Goal: Information Seeking & Learning: Check status

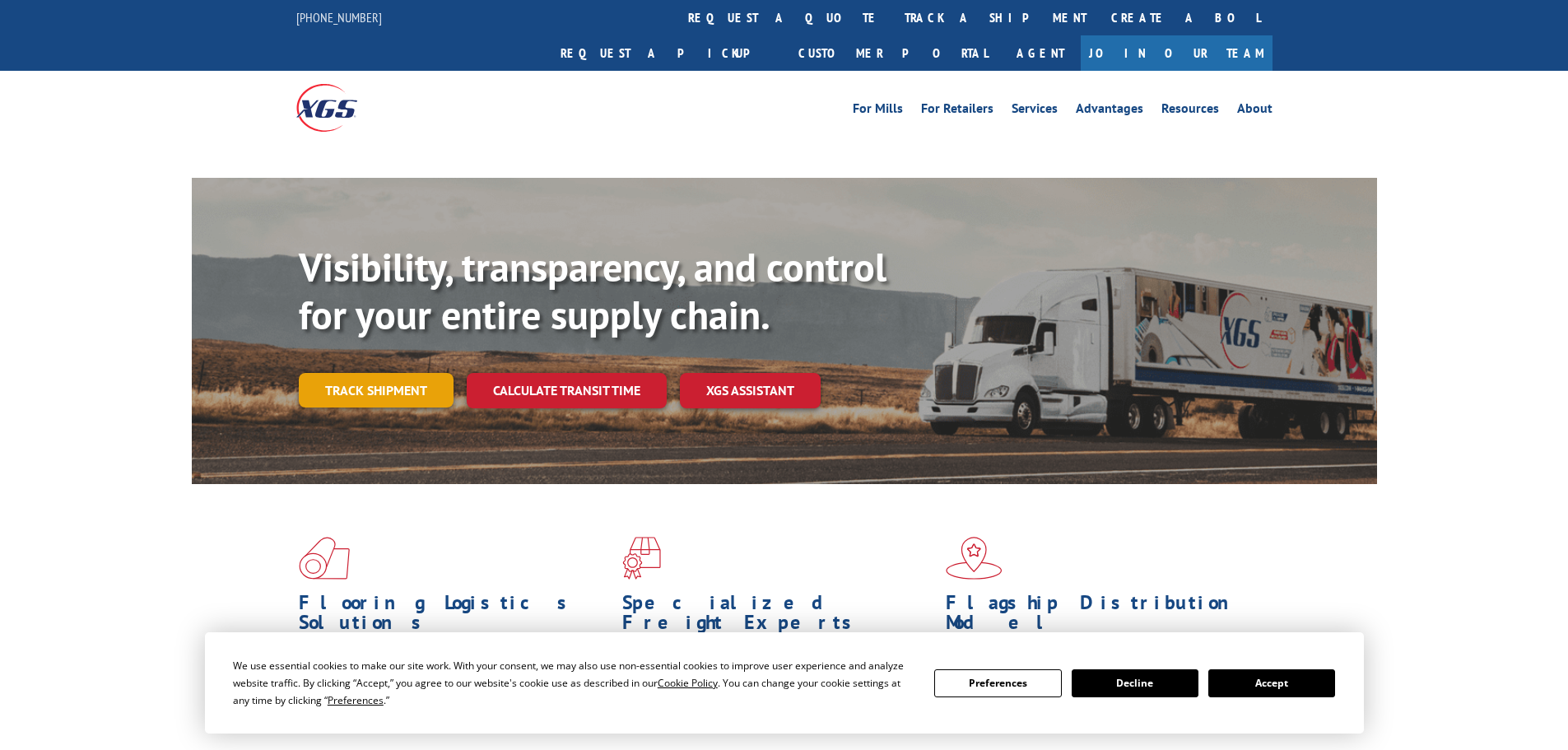
drag, startPoint x: 334, startPoint y: 353, endPoint x: 351, endPoint y: 358, distance: 17.7
click at [334, 373] on link "Track shipment" at bounding box center [375, 390] width 154 height 35
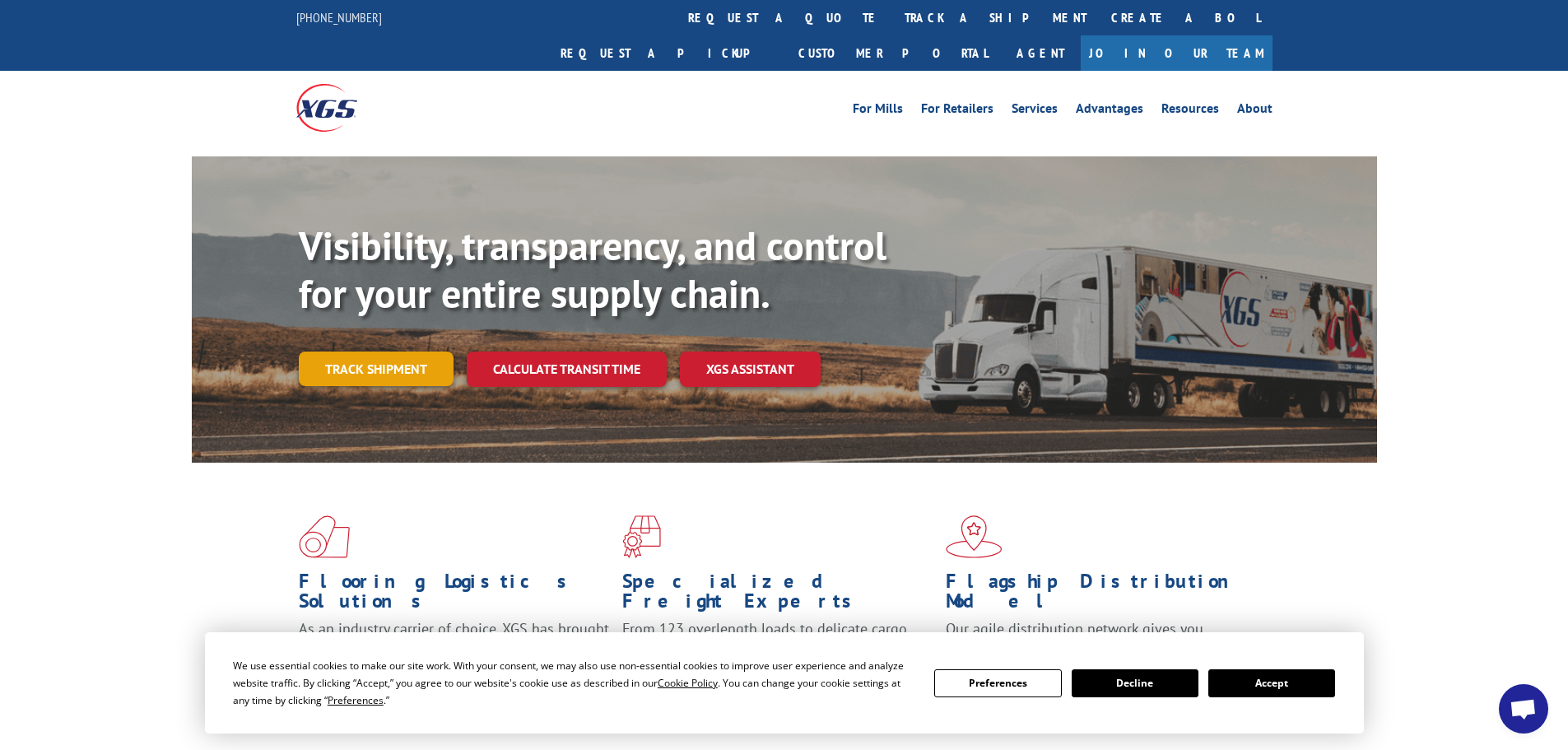
click at [406, 352] on link "Track shipment" at bounding box center [375, 369] width 154 height 35
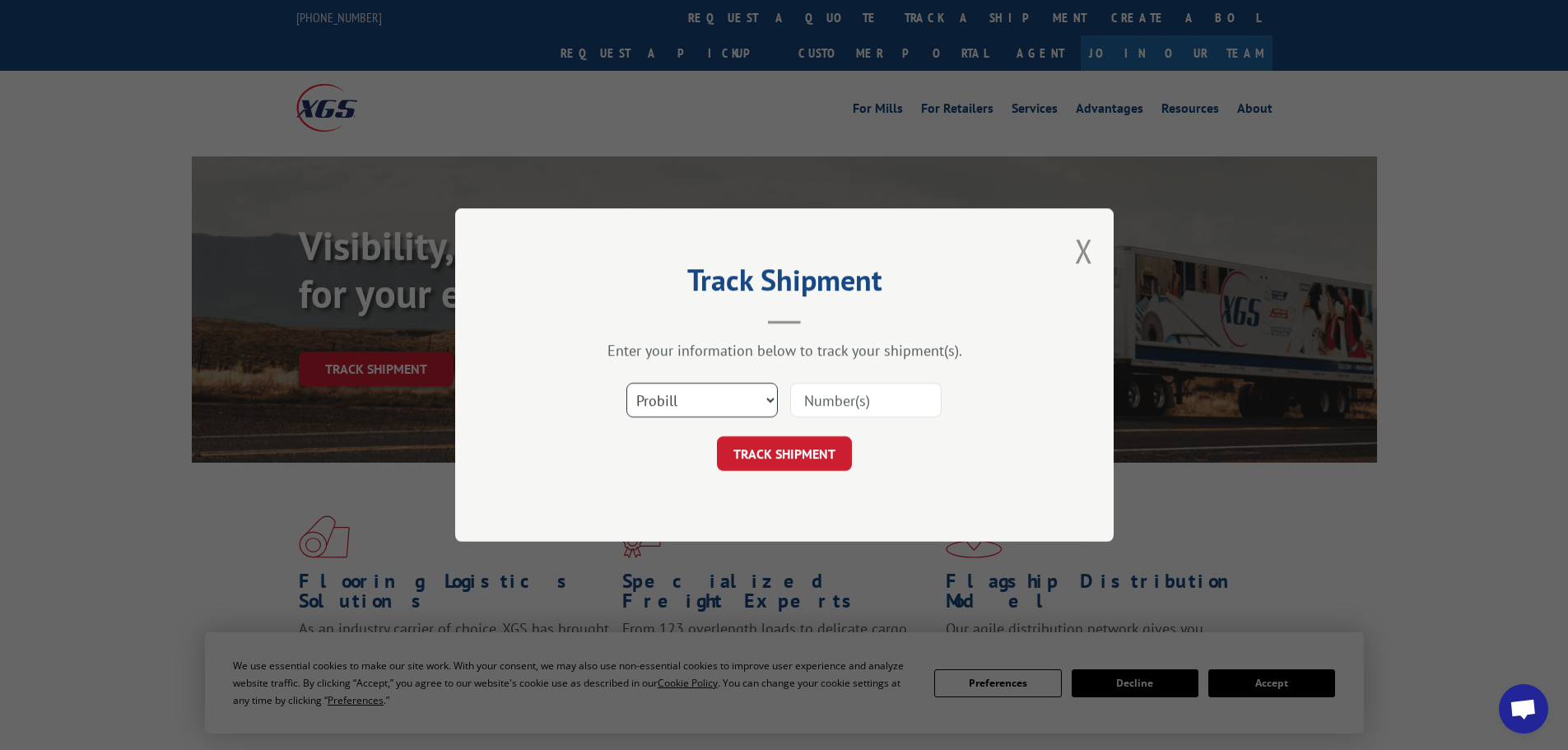
click at [725, 404] on select "Select category... Probill BOL PO" at bounding box center [702, 400] width 152 height 35
select select "bol"
click at [626, 383] on select "Select category... Probill BOL PO" at bounding box center [702, 400] width 152 height 35
click at [810, 406] on input at bounding box center [866, 400] width 152 height 35
paste input "6026942"
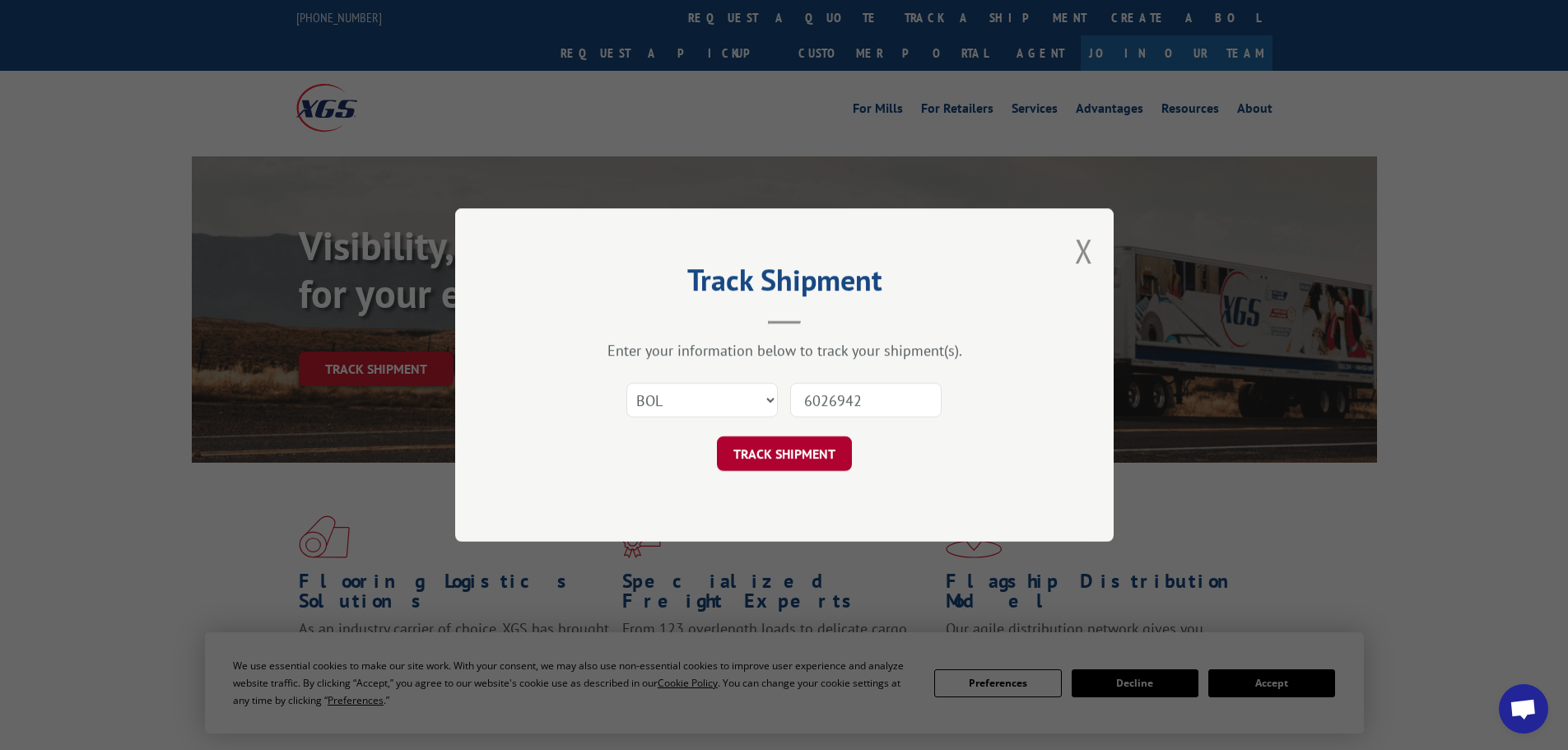
type input "6026942"
click at [799, 440] on button "TRACK SHIPMENT" at bounding box center [784, 453] width 135 height 35
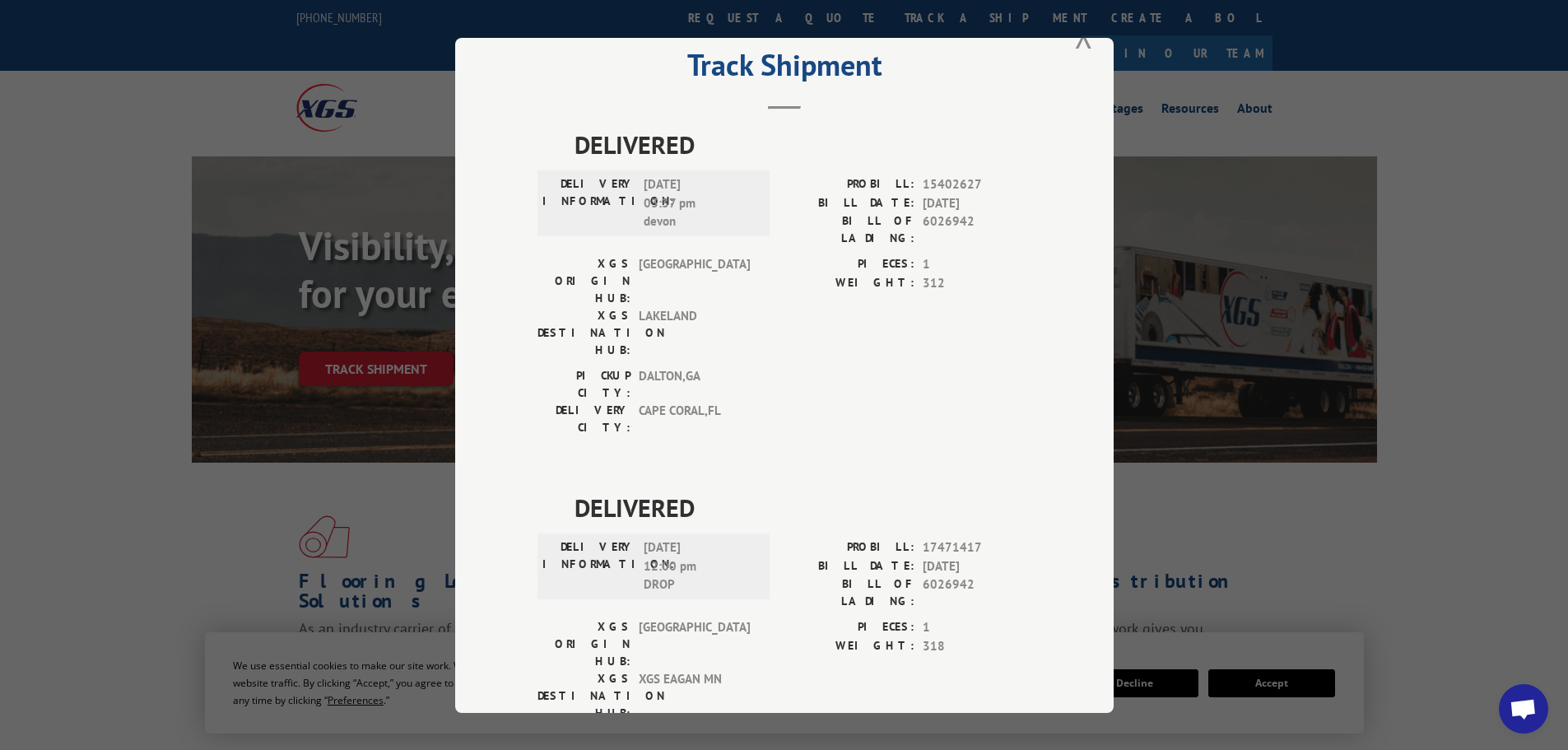
scroll to position [67, 0]
